Goal: Check status: Check status

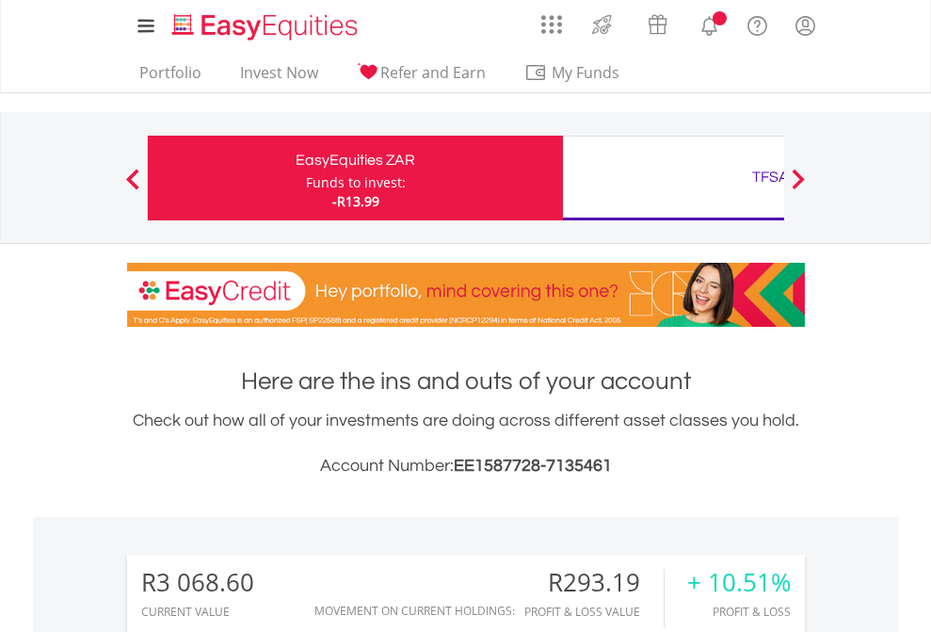
scroll to position [181, 296]
click at [306, 178] on div "Funds to invest:" at bounding box center [356, 182] width 100 height 19
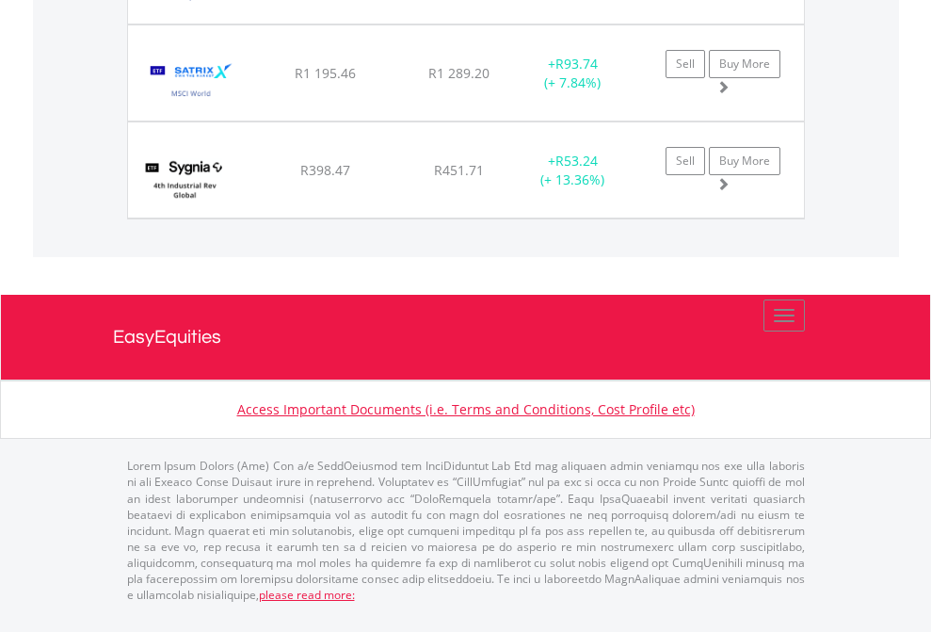
scroll to position [181, 296]
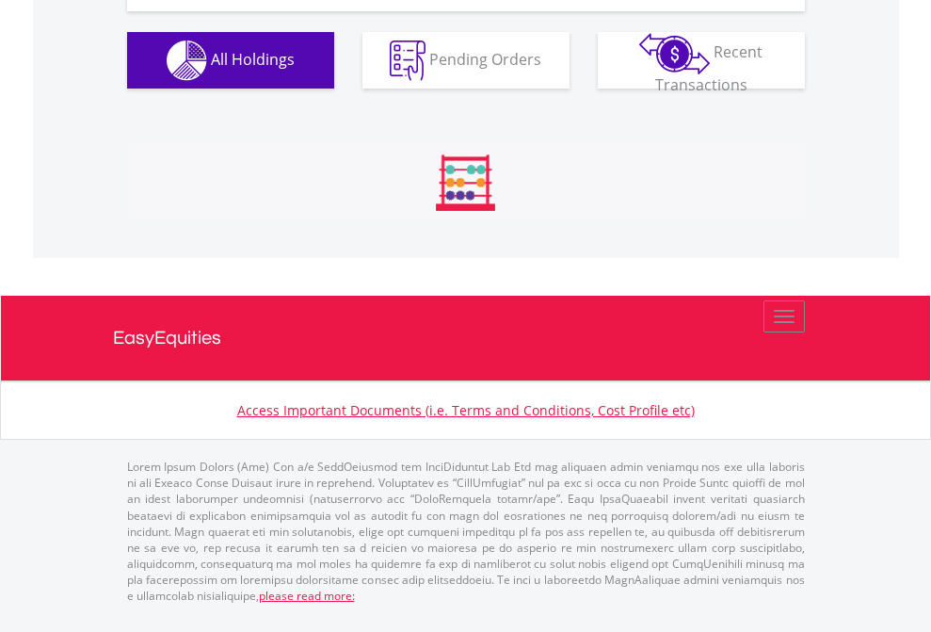
scroll to position [181, 296]
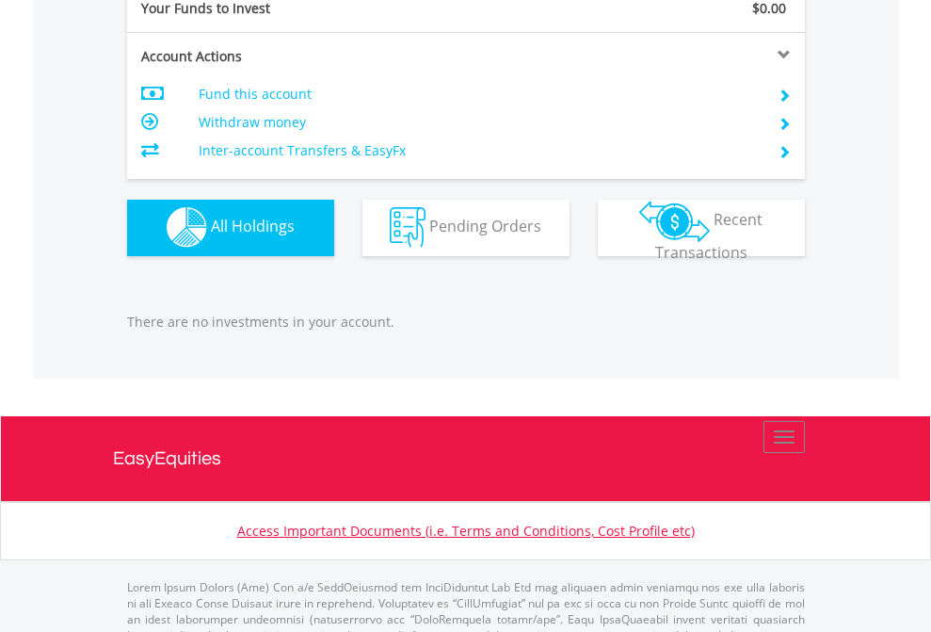
scroll to position [1865, 0]
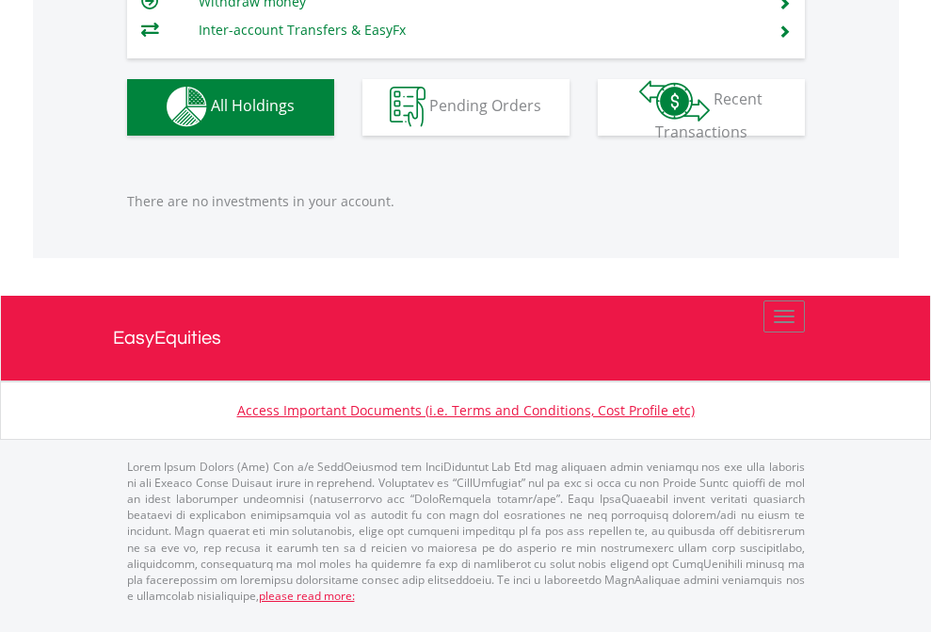
scroll to position [181, 296]
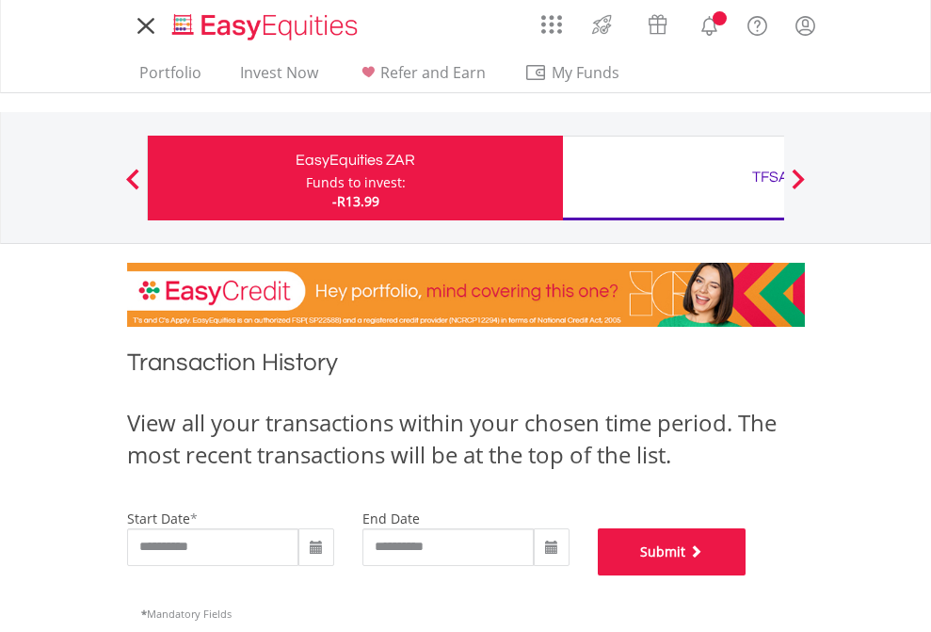
click at [747, 575] on button "Submit" at bounding box center [672, 551] width 149 height 47
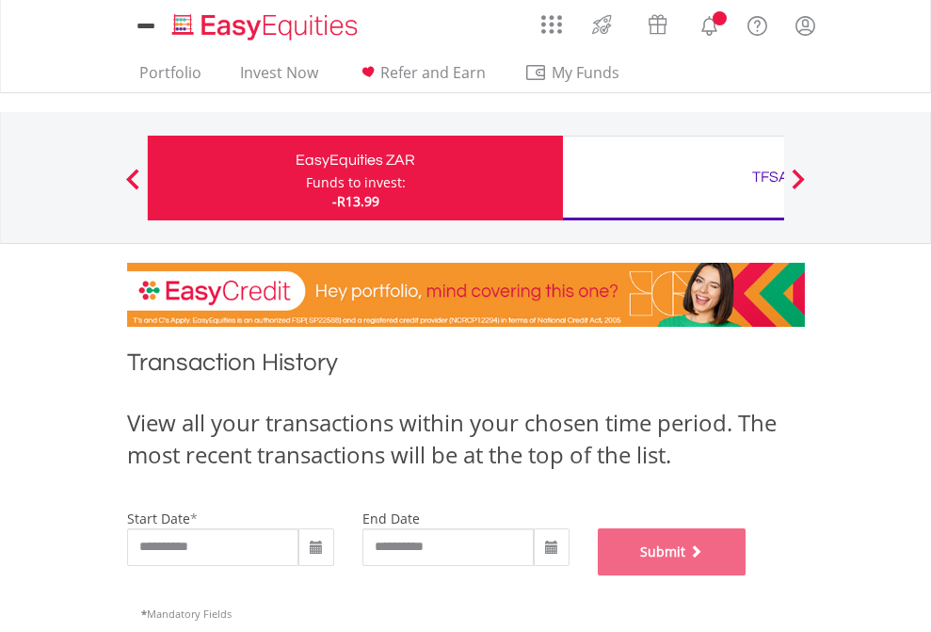
scroll to position [764, 0]
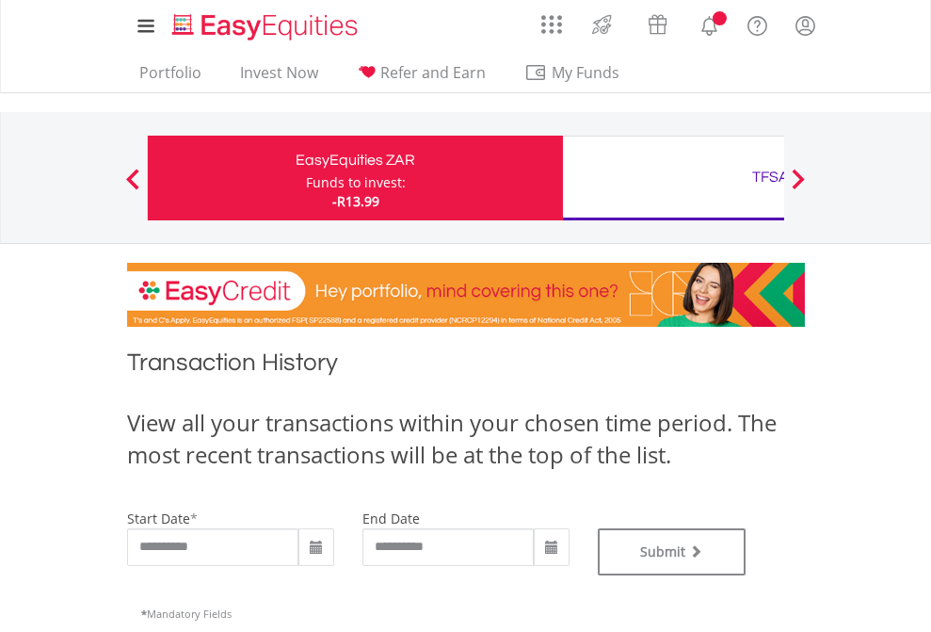
click at [673, 178] on div "TFSA" at bounding box center [771, 177] width 393 height 26
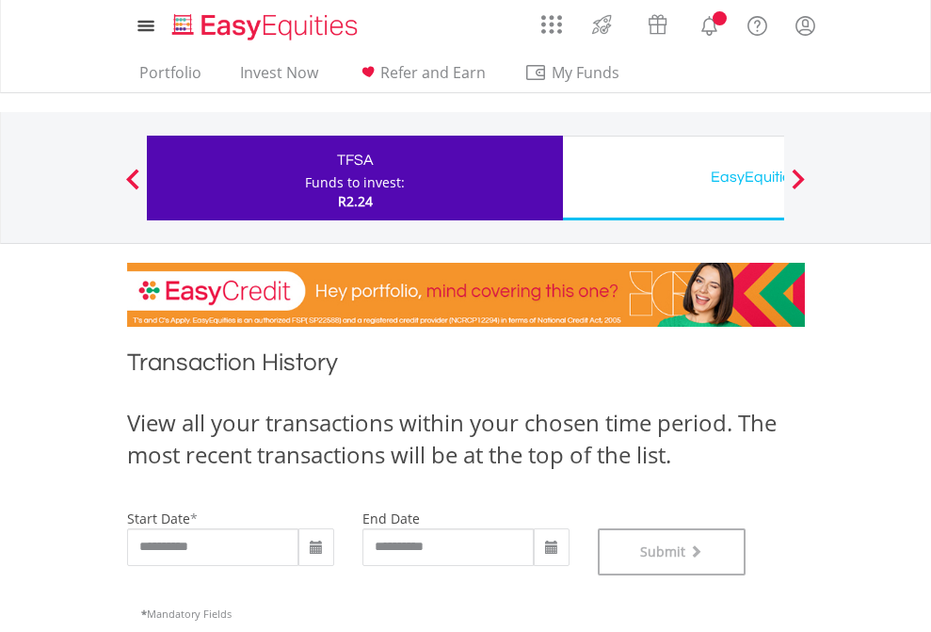
scroll to position [764, 0]
click at [673, 178] on div "EasyEquities USD" at bounding box center [771, 177] width 393 height 26
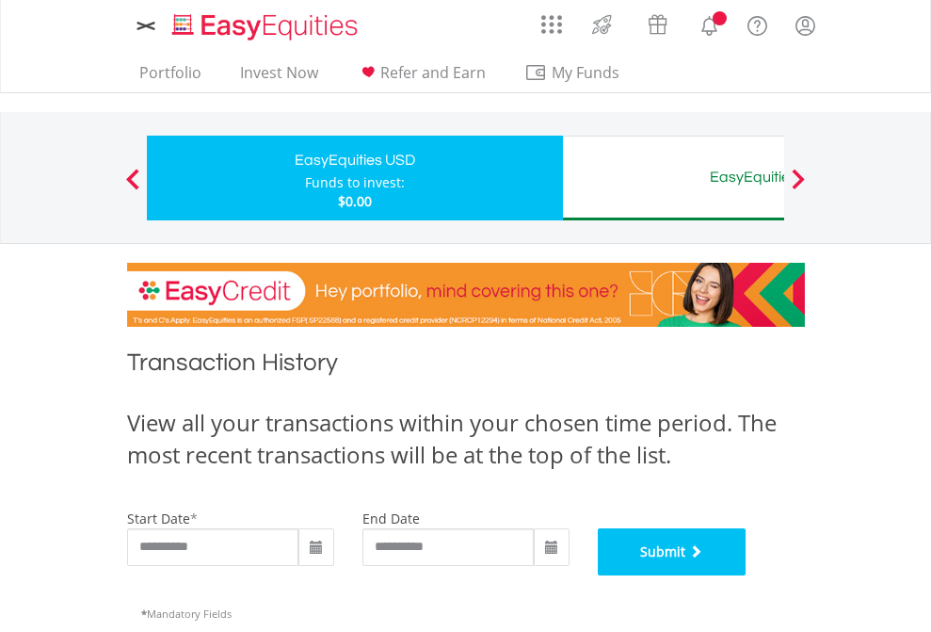
click at [747, 575] on button "Submit" at bounding box center [672, 551] width 149 height 47
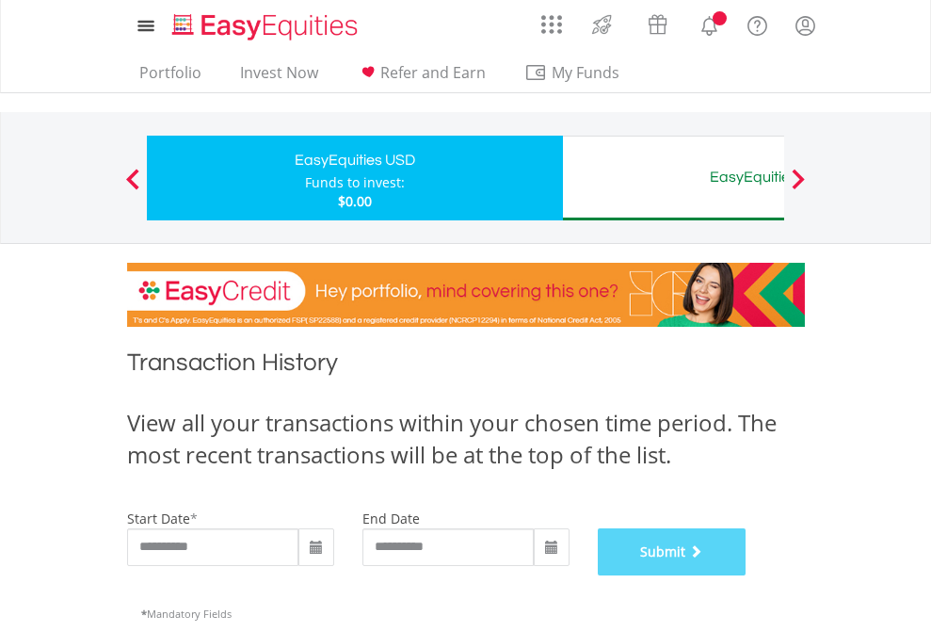
scroll to position [764, 0]
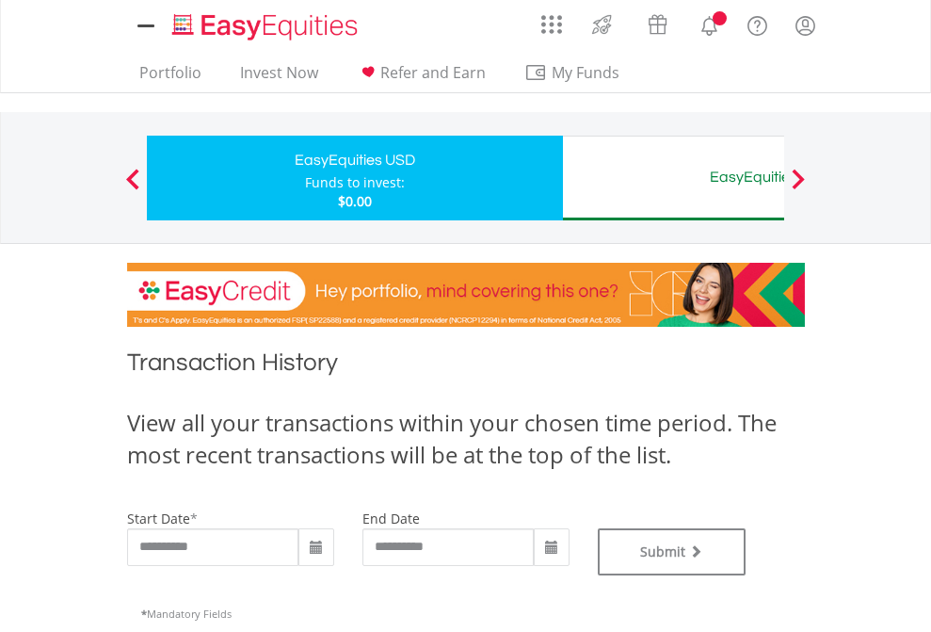
click at [673, 178] on div "EasyEquities AUD" at bounding box center [771, 177] width 393 height 26
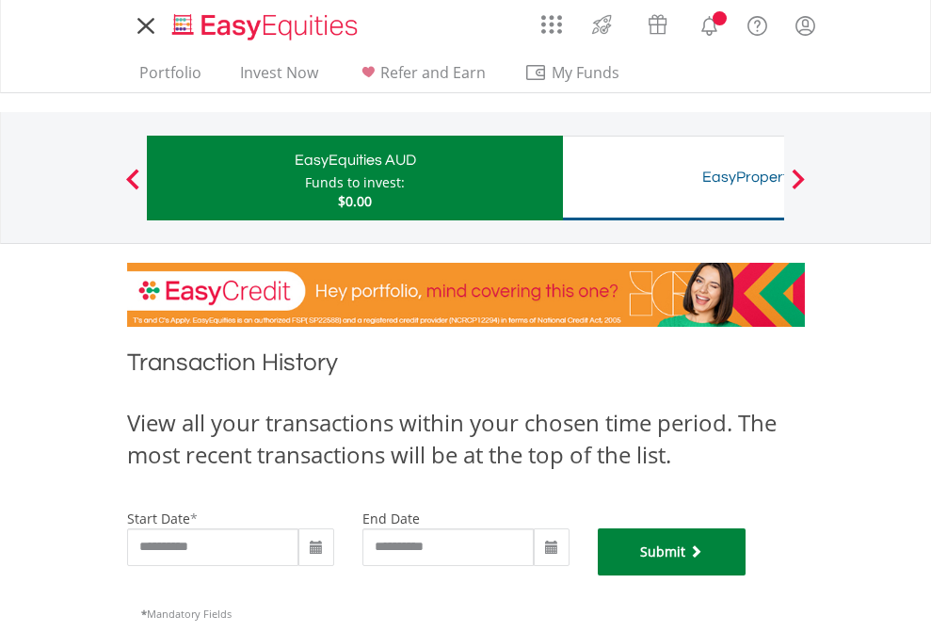
click at [747, 575] on button "Submit" at bounding box center [672, 551] width 149 height 47
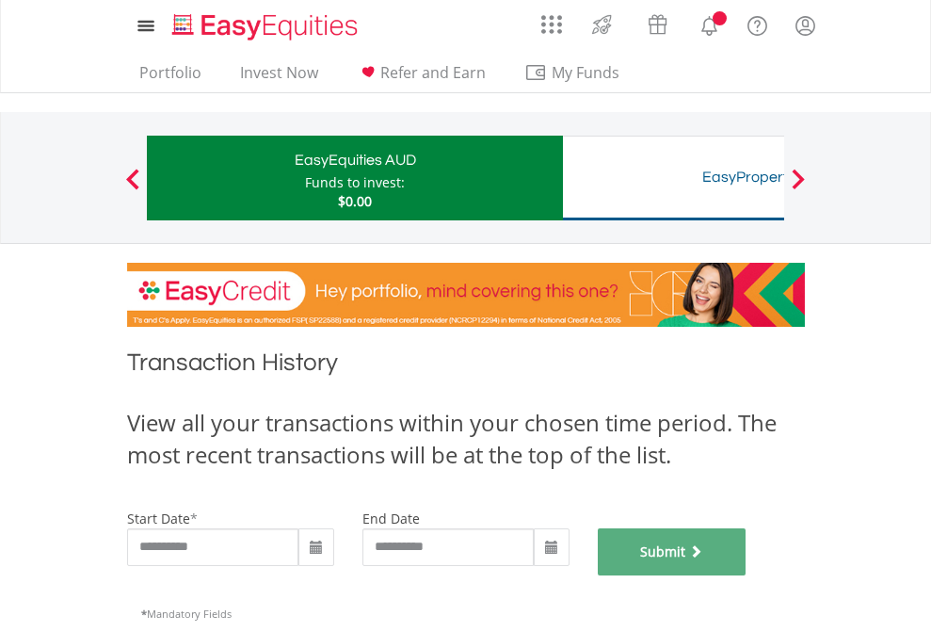
scroll to position [764, 0]
